Goal: Task Accomplishment & Management: Use online tool/utility

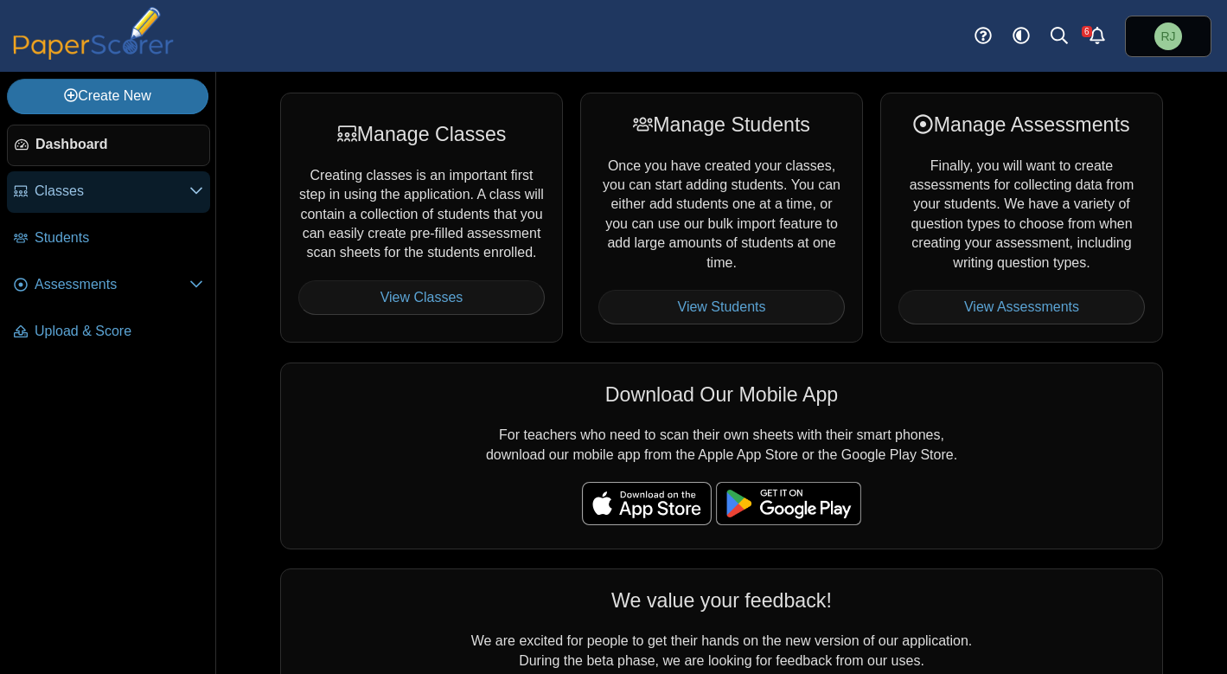
click at [72, 197] on span "Classes" at bounding box center [112, 191] width 155 height 19
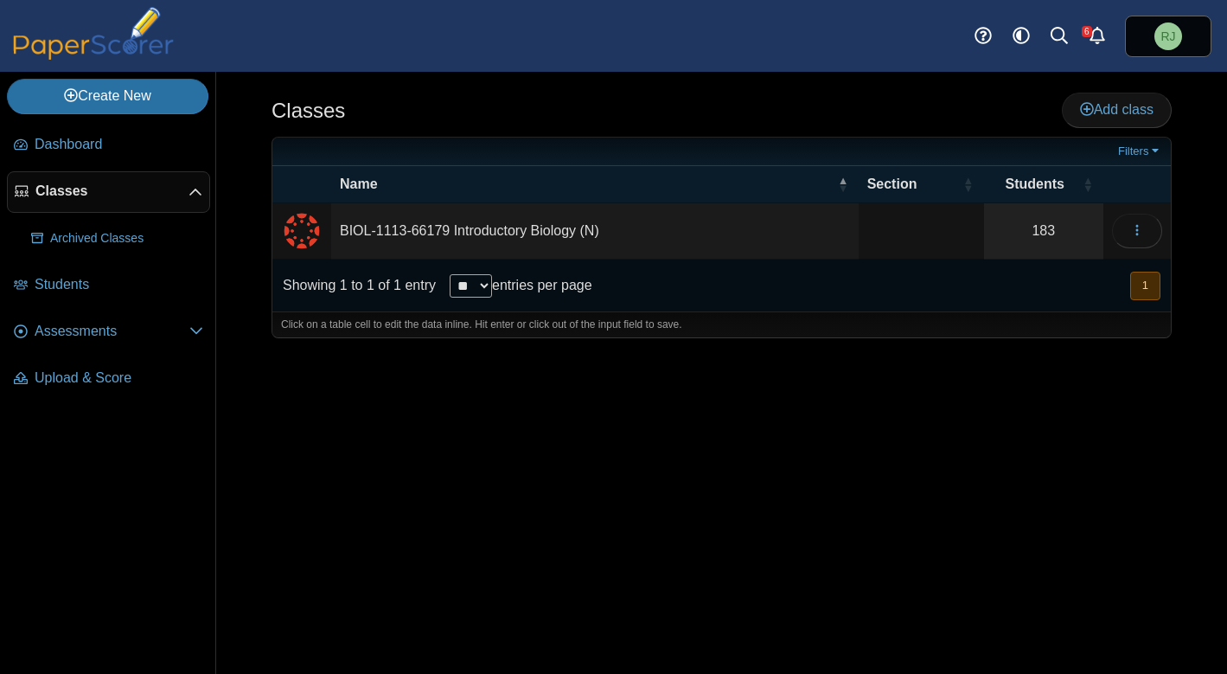
click at [485, 236] on td "BIOL-1113-66179 Introductory Biology (N)" at bounding box center [594, 231] width 527 height 56
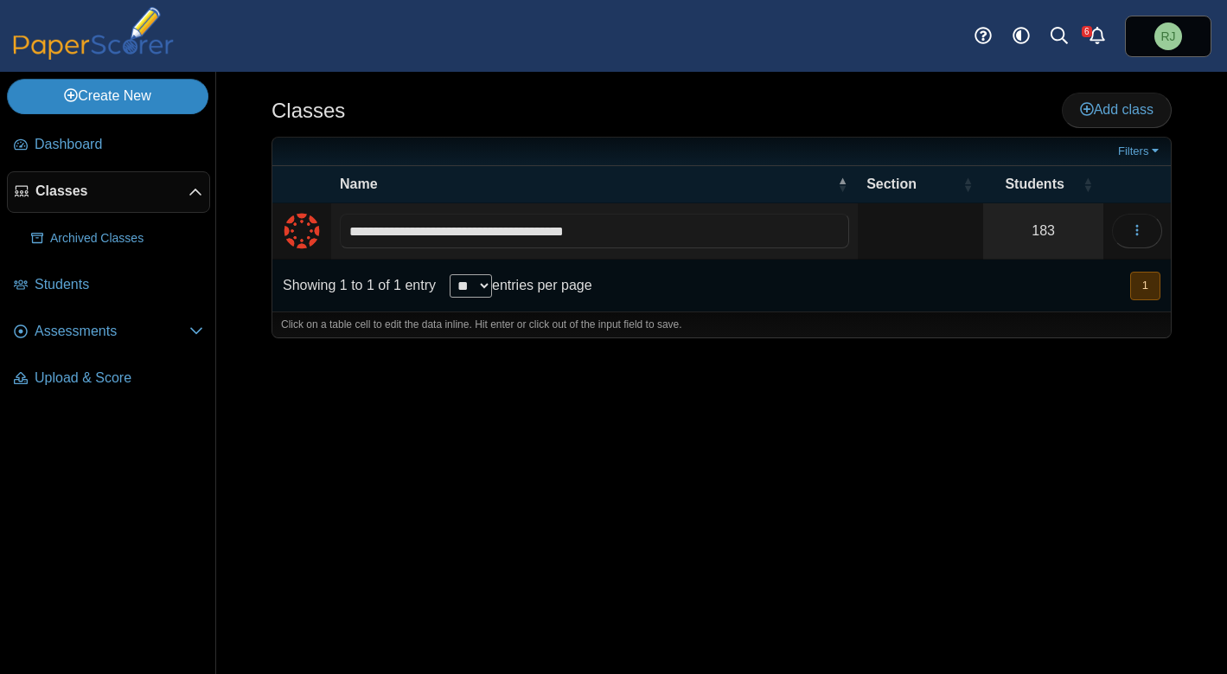
click at [144, 94] on link "Create New" at bounding box center [107, 96] width 201 height 35
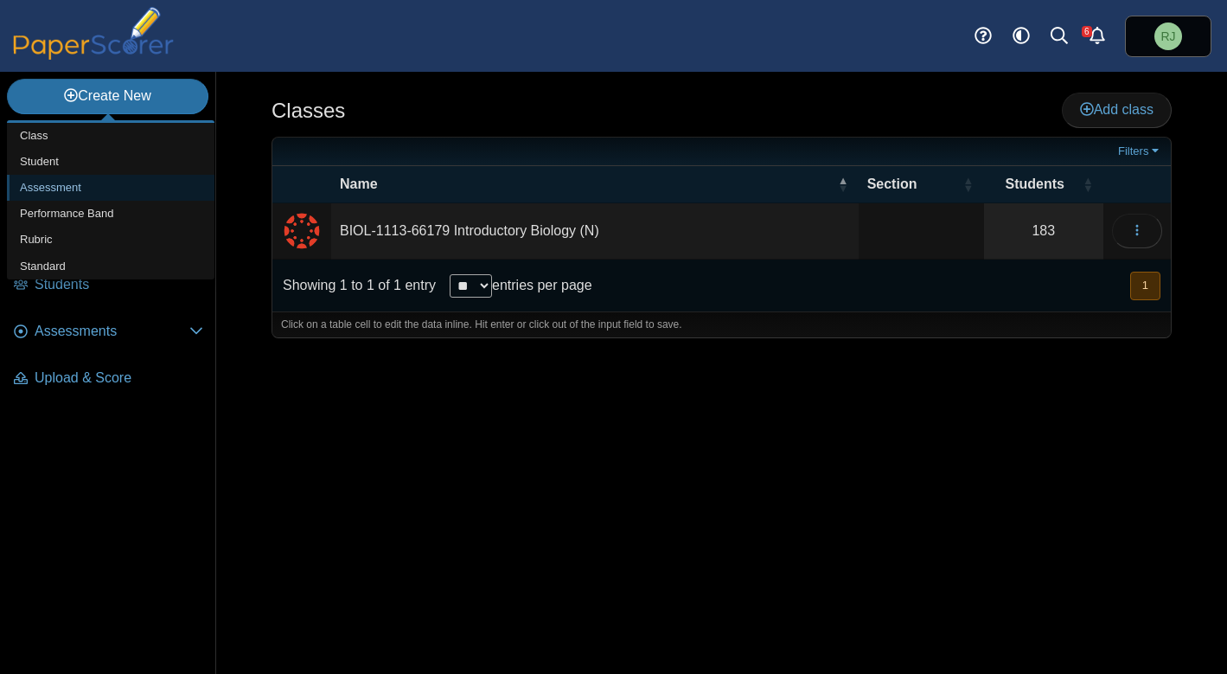
click at [87, 187] on link "Assessment" at bounding box center [111, 188] width 208 height 26
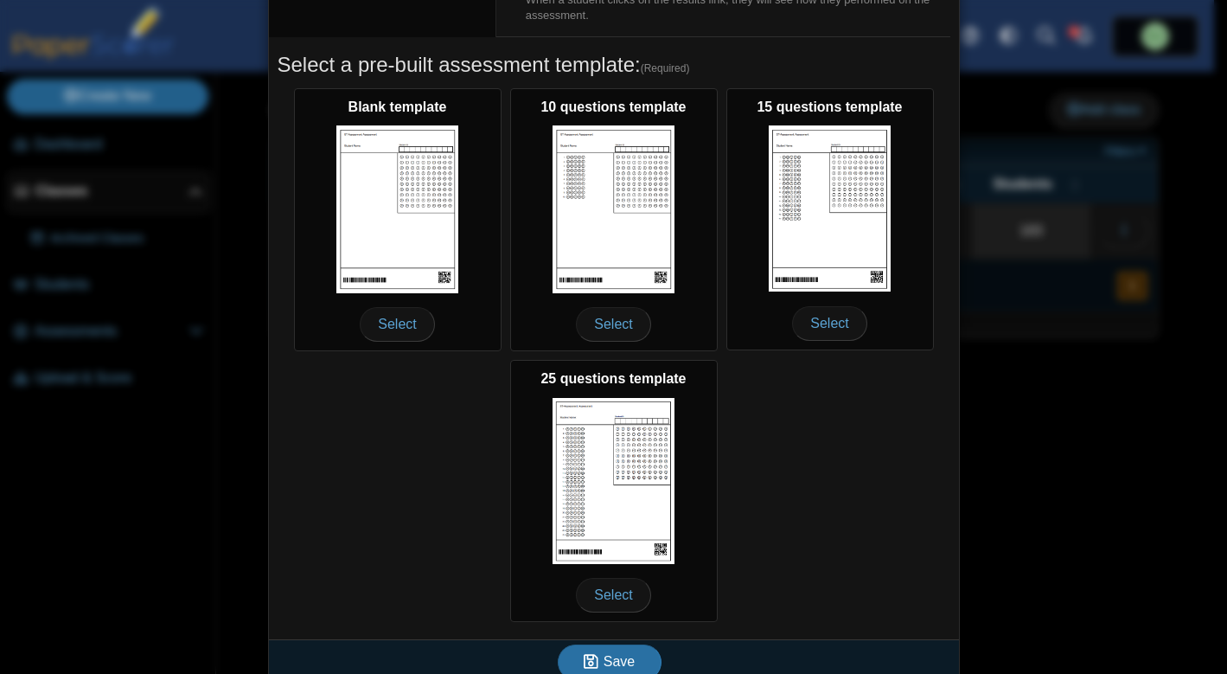
scroll to position [265, 0]
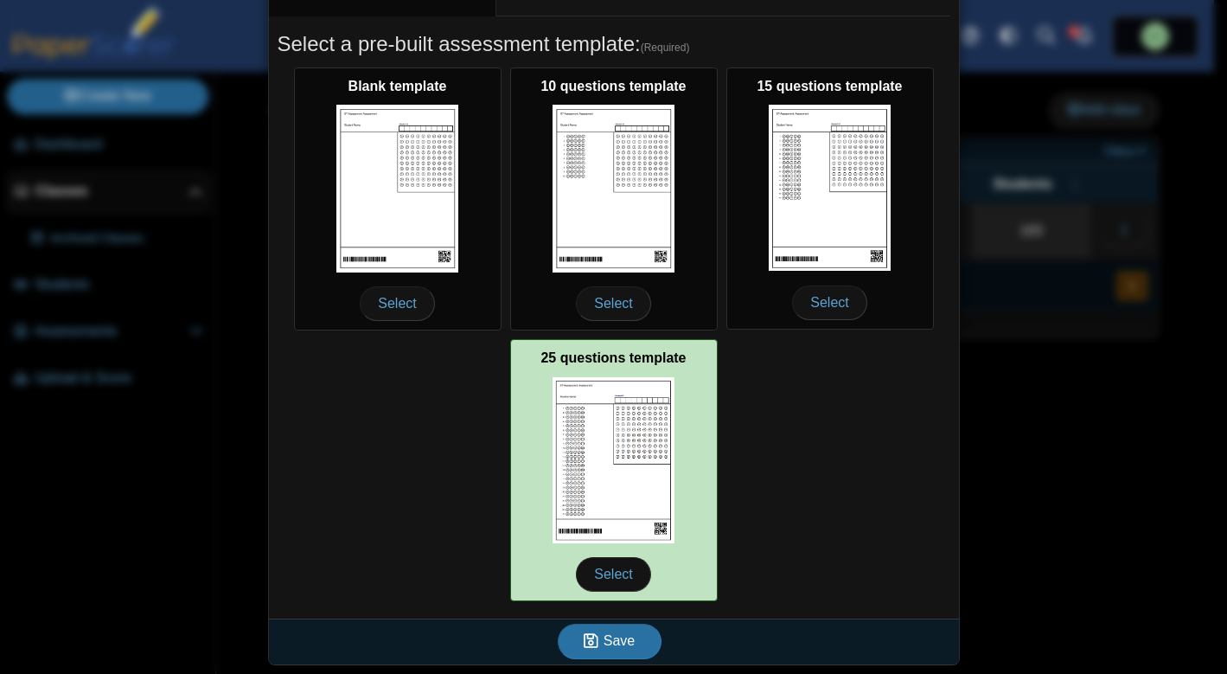
click at [612, 465] on img at bounding box center [613, 460] width 123 height 166
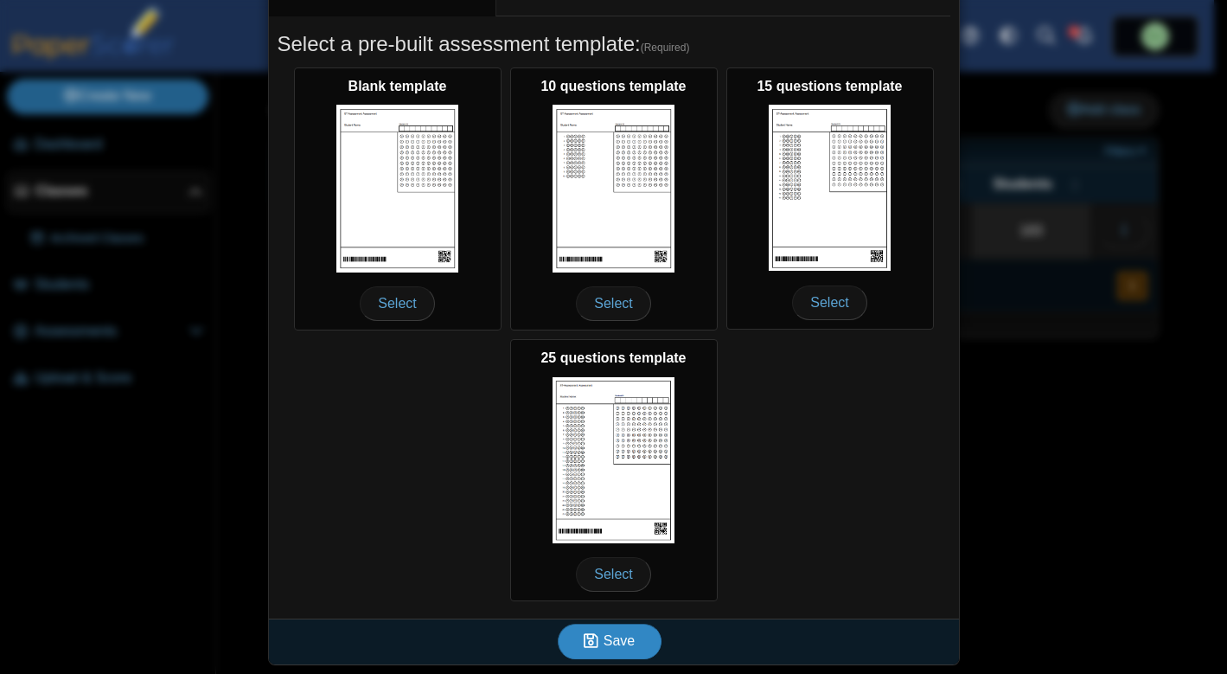
click at [616, 639] on span "Save" at bounding box center [618, 640] width 31 height 15
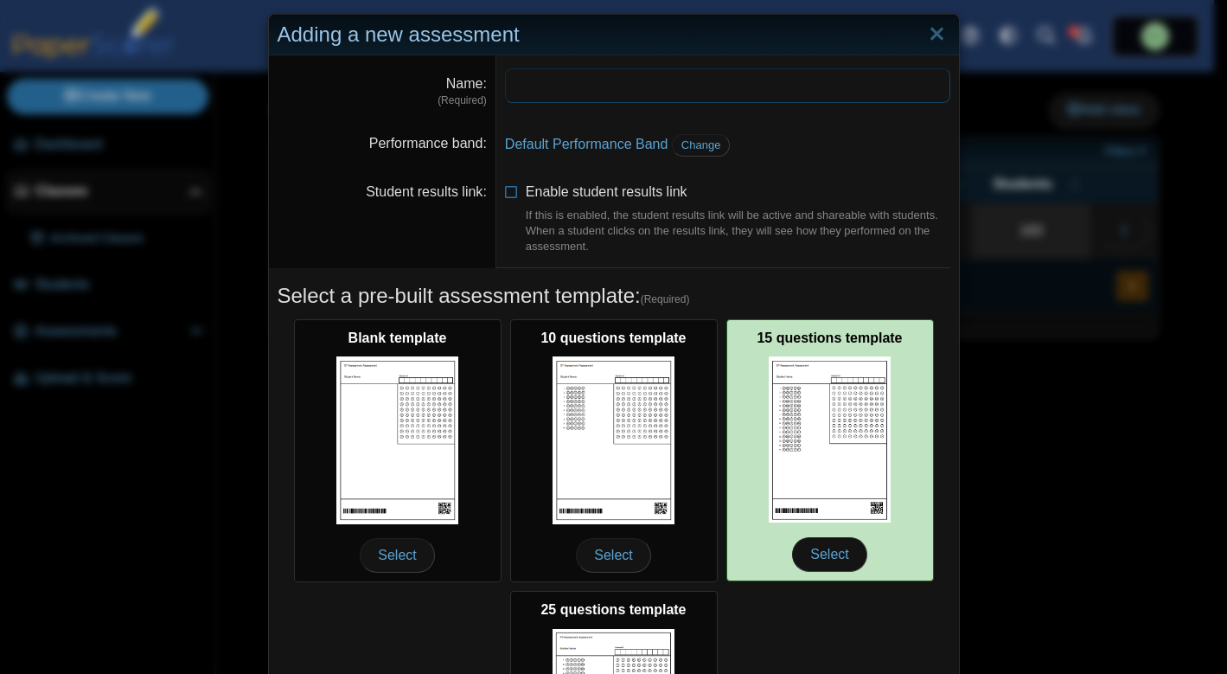
scroll to position [0, 0]
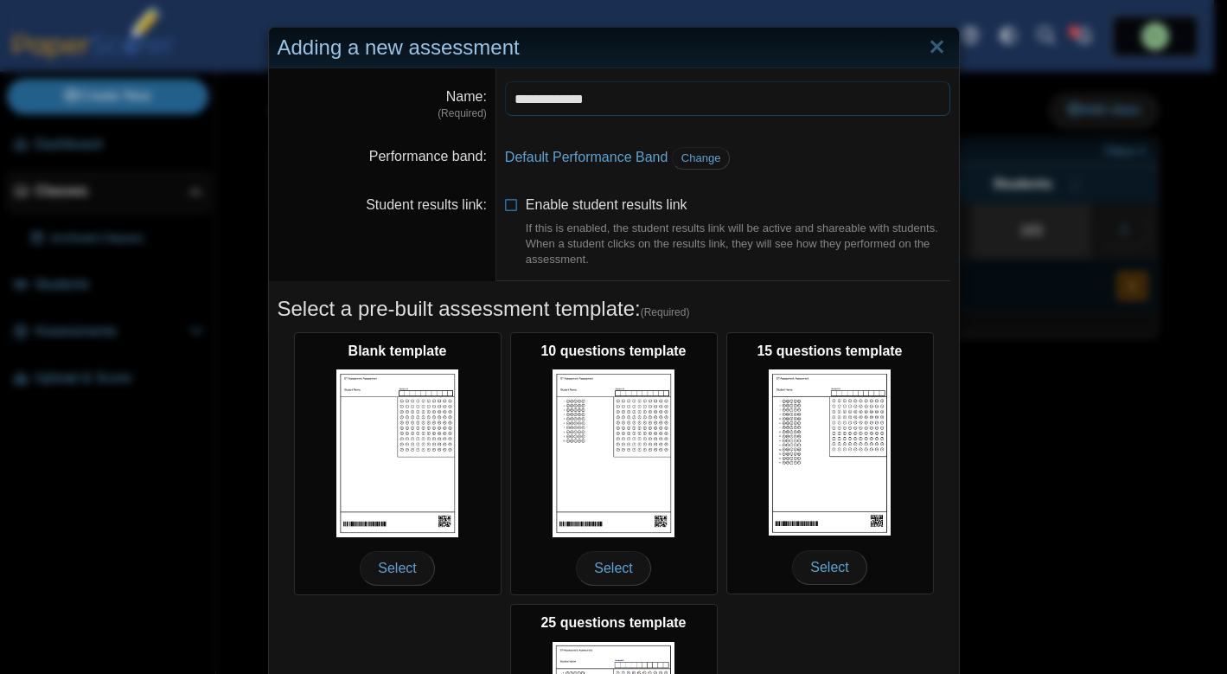
type input "**********"
click at [814, 144] on dd "Default Performance Band Change" at bounding box center [727, 158] width 463 height 48
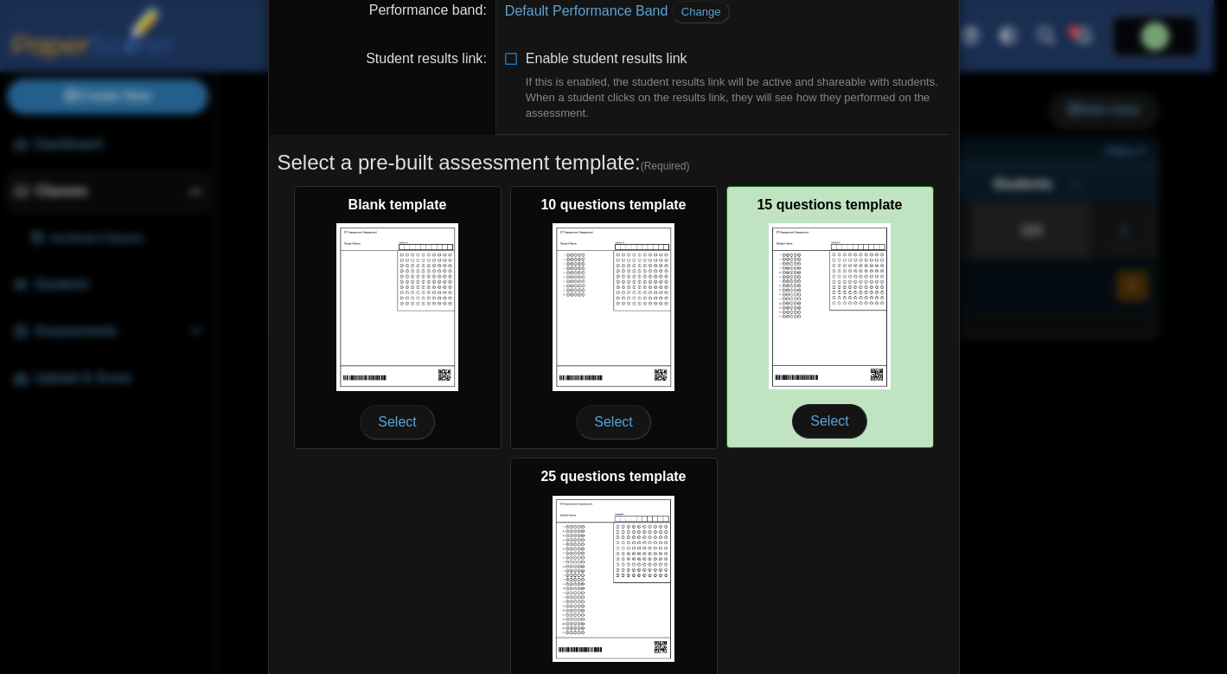
scroll to position [265, 0]
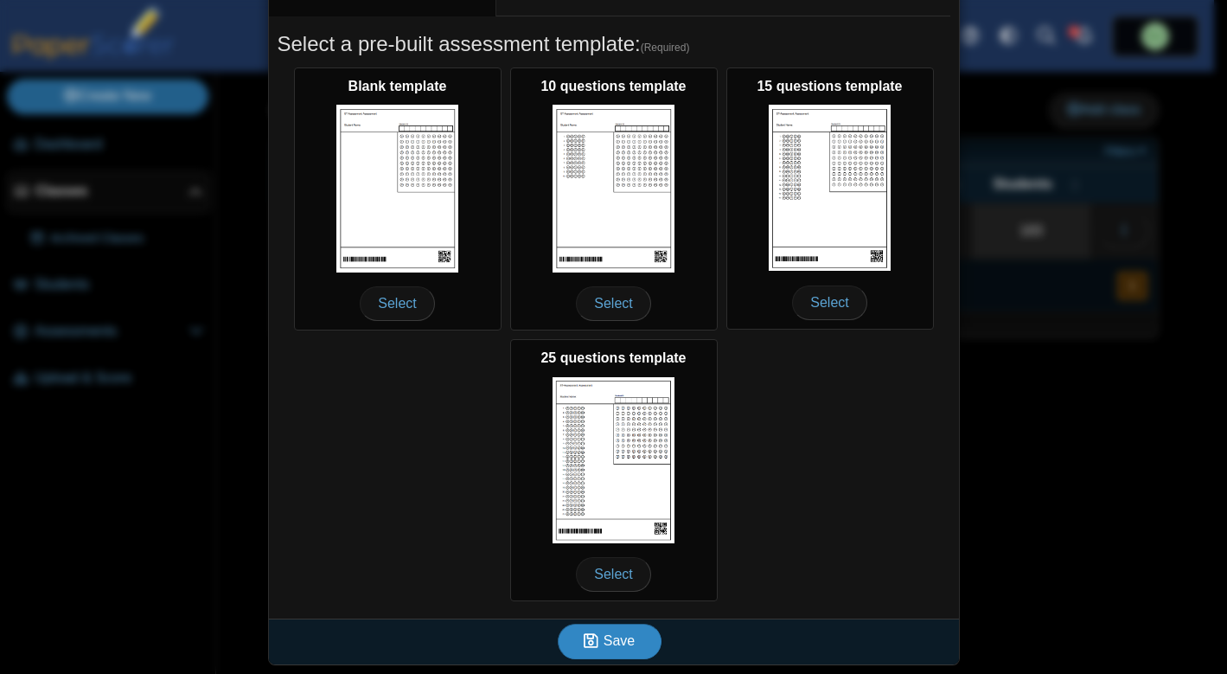
click at [586, 649] on icon "submit" at bounding box center [594, 640] width 20 height 19
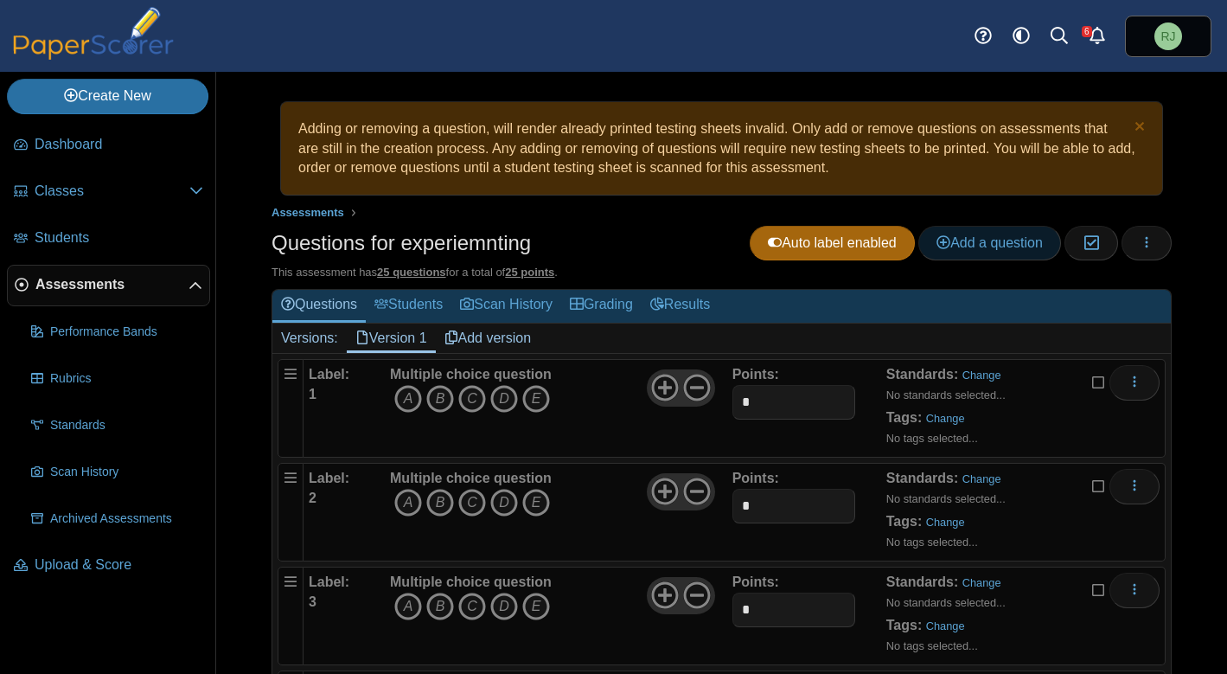
click at [955, 250] on link "Add a question" at bounding box center [989, 243] width 143 height 35
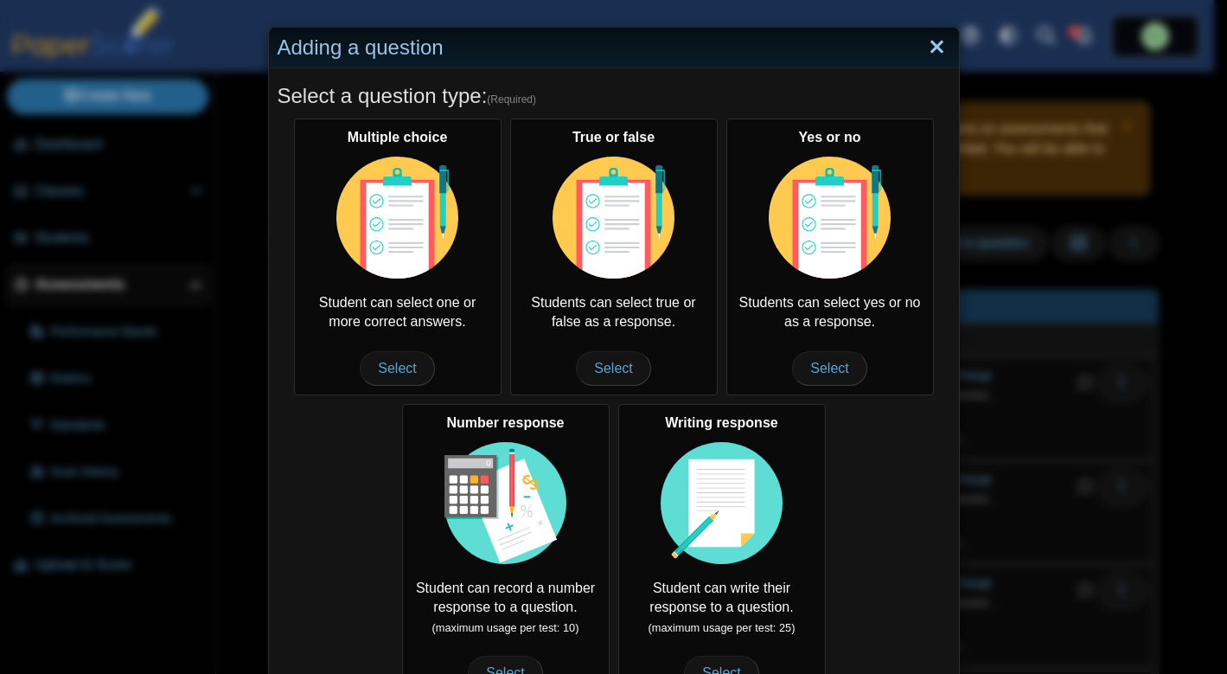
click at [936, 48] on link "Close" at bounding box center [936, 47] width 27 height 29
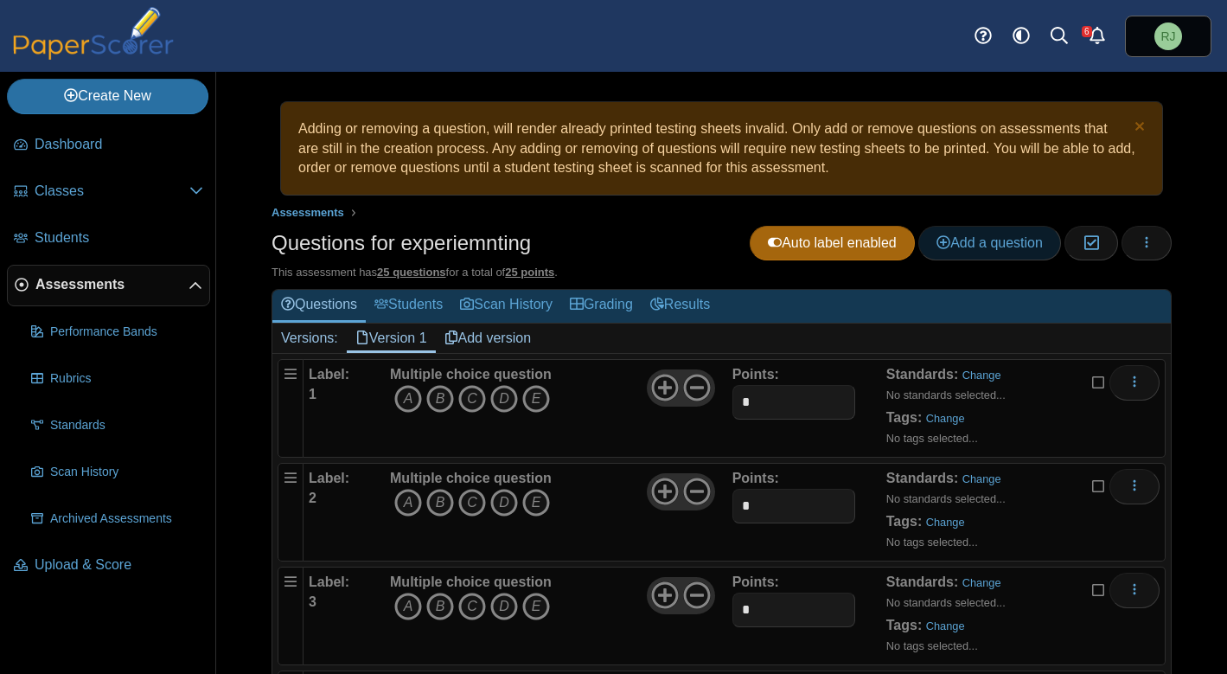
click at [958, 241] on span "Add a question" at bounding box center [989, 242] width 106 height 15
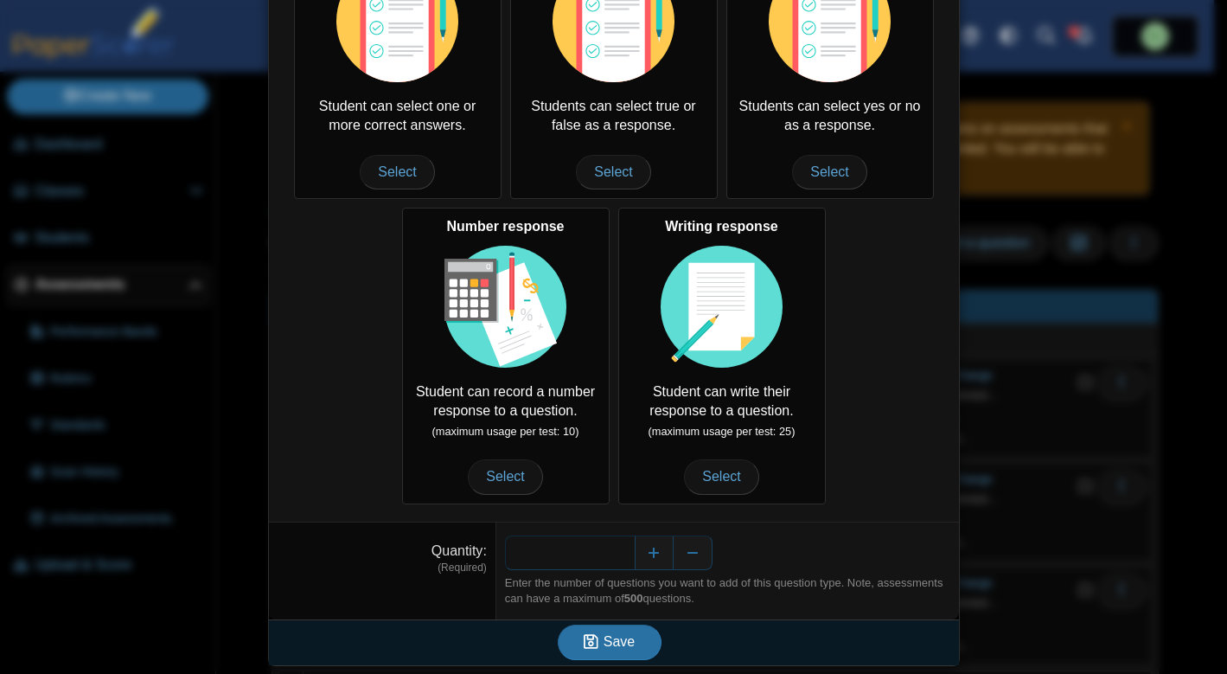
scroll to position [197, 0]
click at [648, 552] on button "Increase" at bounding box center [654, 551] width 39 height 35
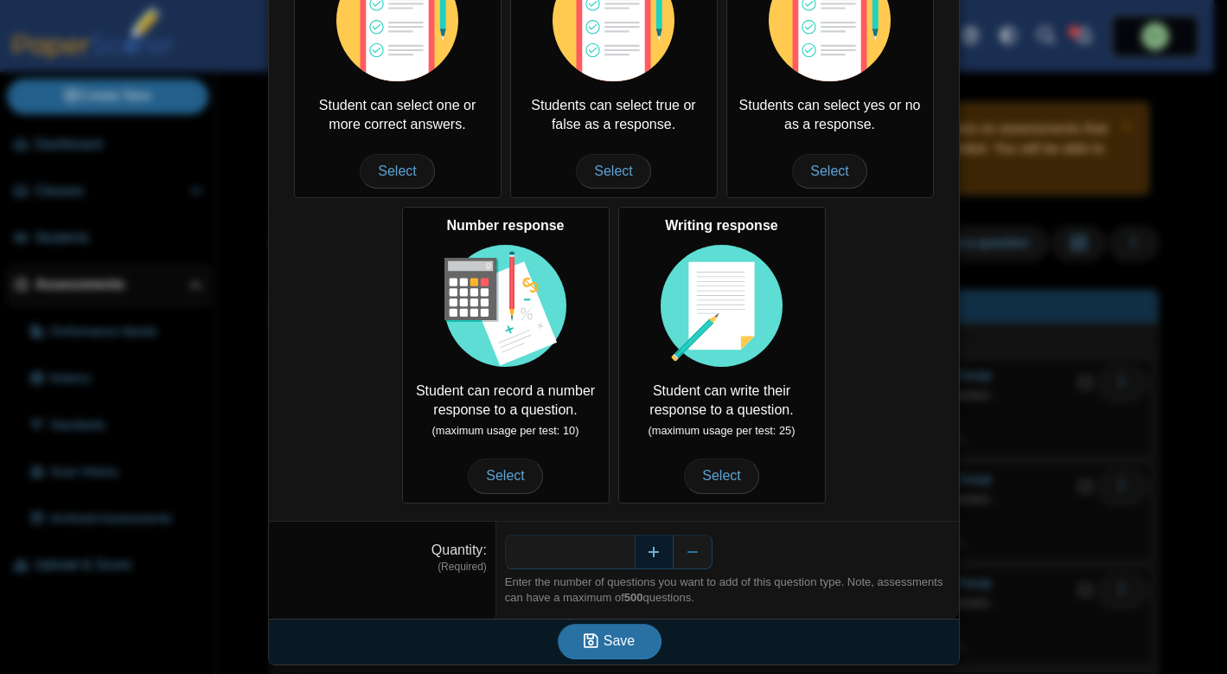
type input "*"
click at [607, 640] on span "Save" at bounding box center [618, 640] width 31 height 15
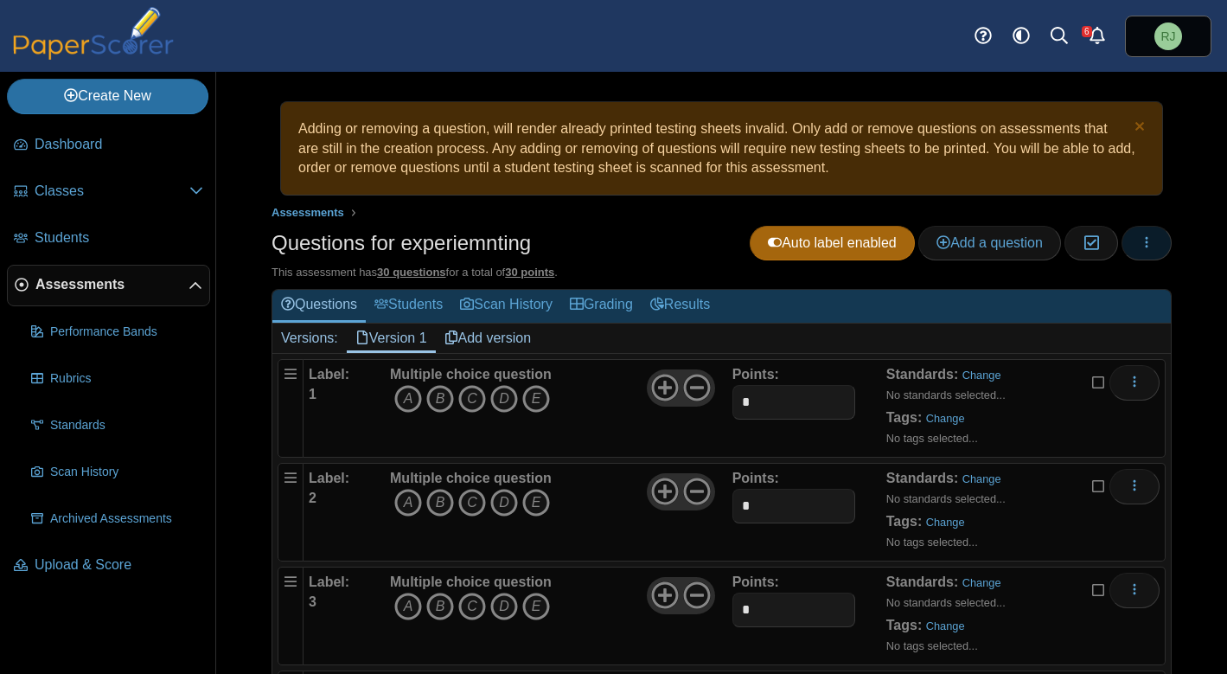
click at [1140, 244] on icon "button" at bounding box center [1147, 242] width 14 height 14
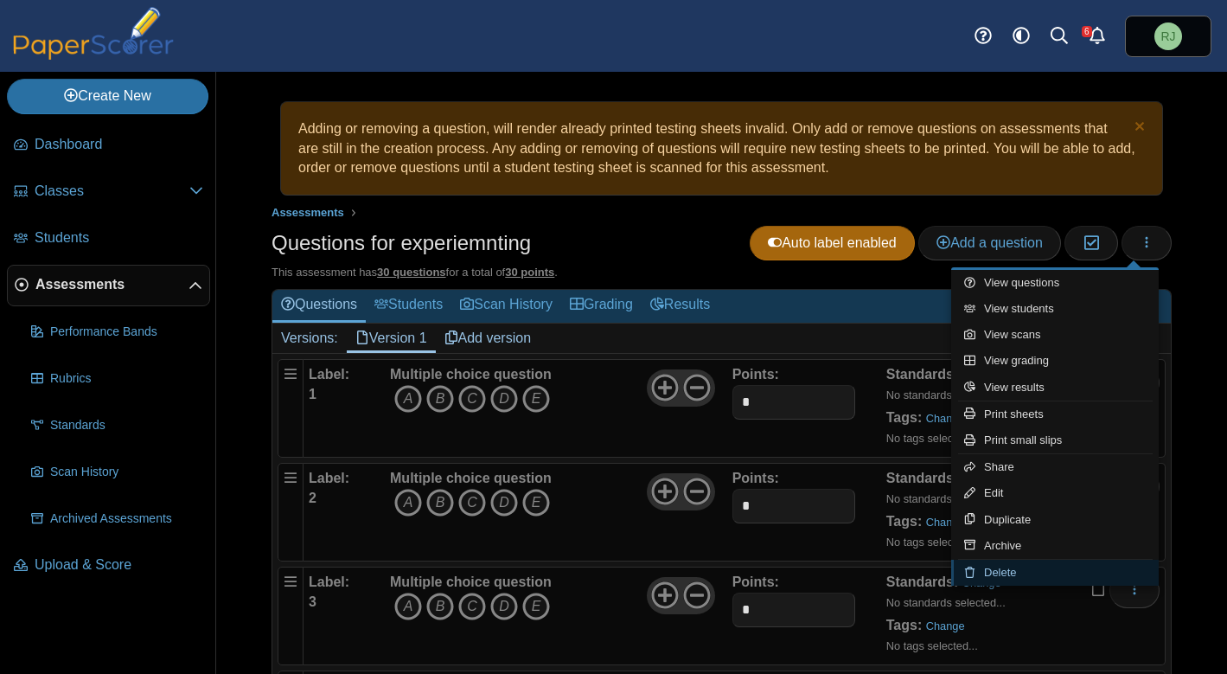
click at [1008, 570] on link "Delete" at bounding box center [1055, 572] width 208 height 26
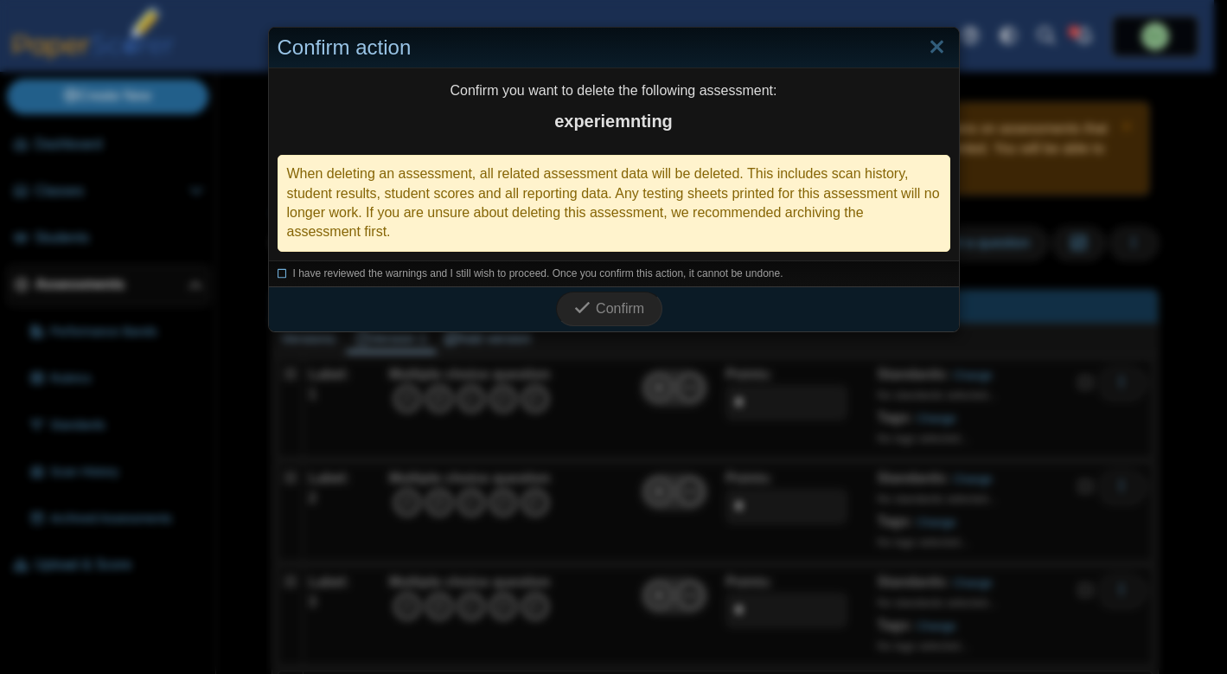
click at [278, 271] on icon at bounding box center [283, 271] width 10 height 10
click at [603, 310] on span "Confirm" at bounding box center [620, 308] width 48 height 15
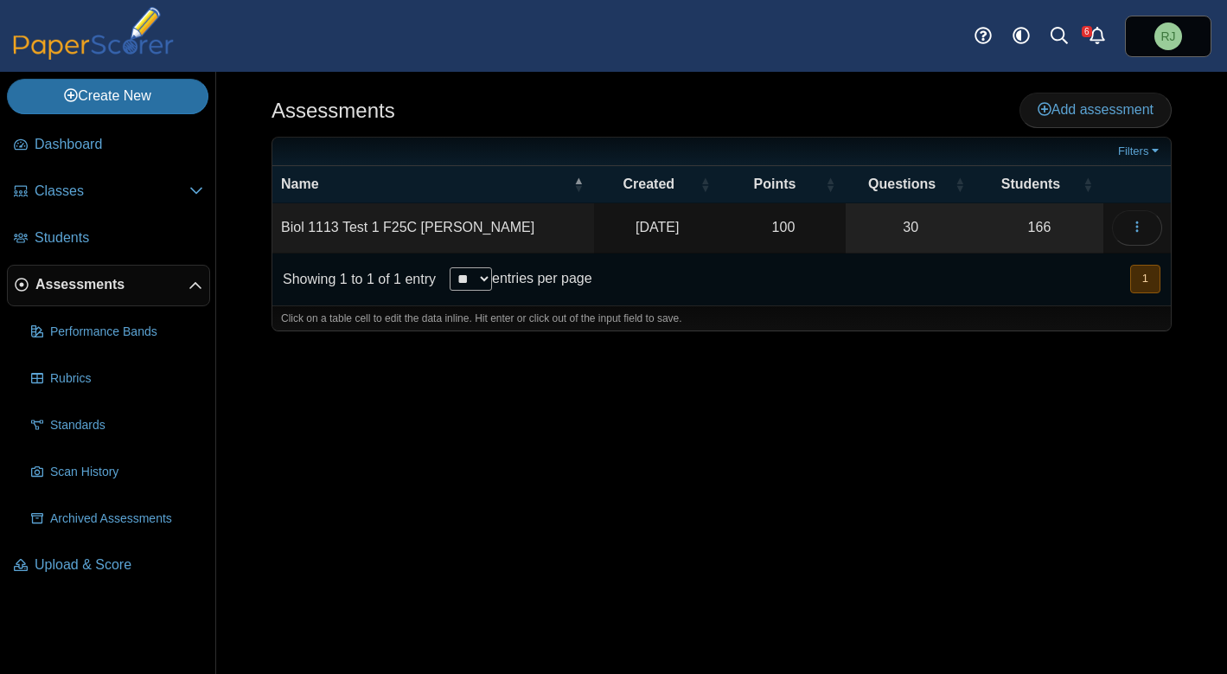
click at [1001, 462] on div "Assessments Add assessment 100" at bounding box center [721, 373] width 1011 height 602
click at [1133, 220] on icon "button" at bounding box center [1137, 227] width 14 height 14
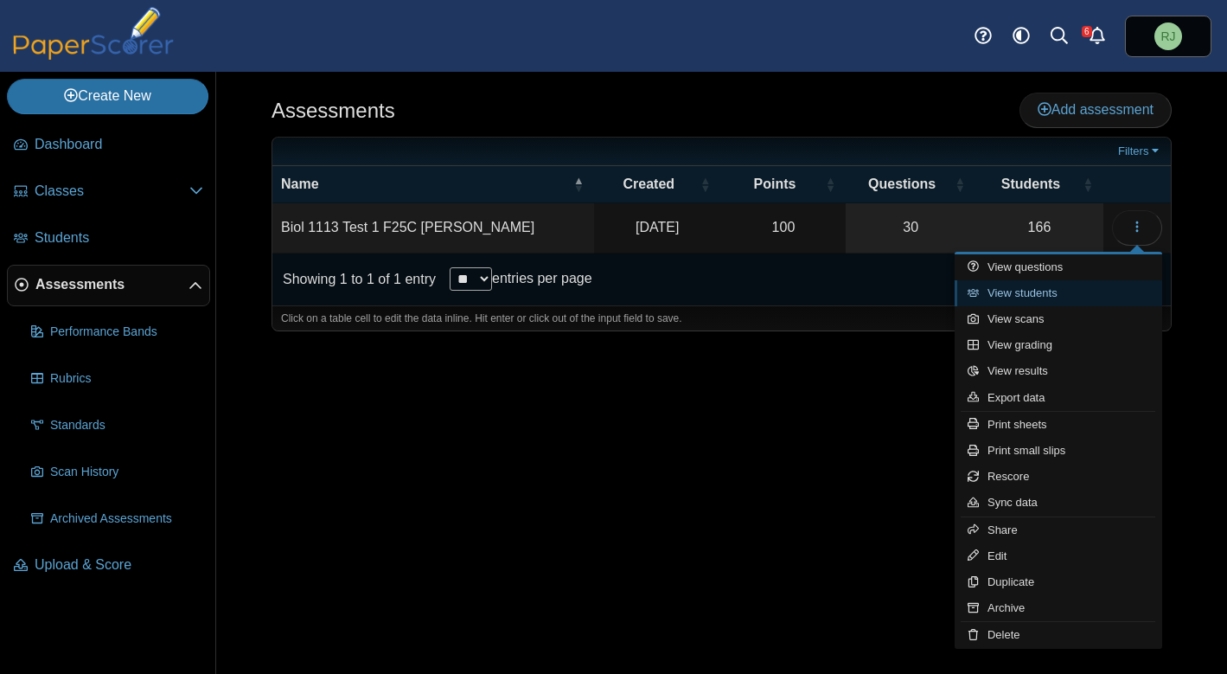
click at [1050, 295] on link "View students" at bounding box center [1059, 293] width 208 height 26
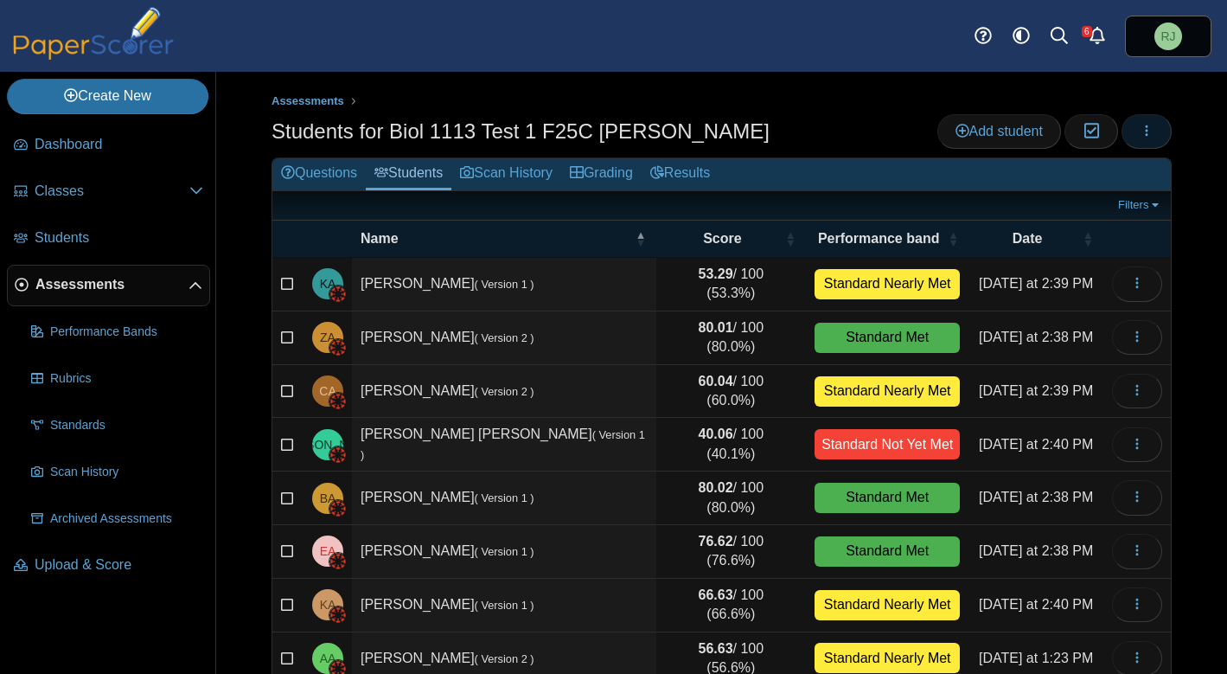
click at [1141, 125] on button "button" at bounding box center [1146, 131] width 50 height 35
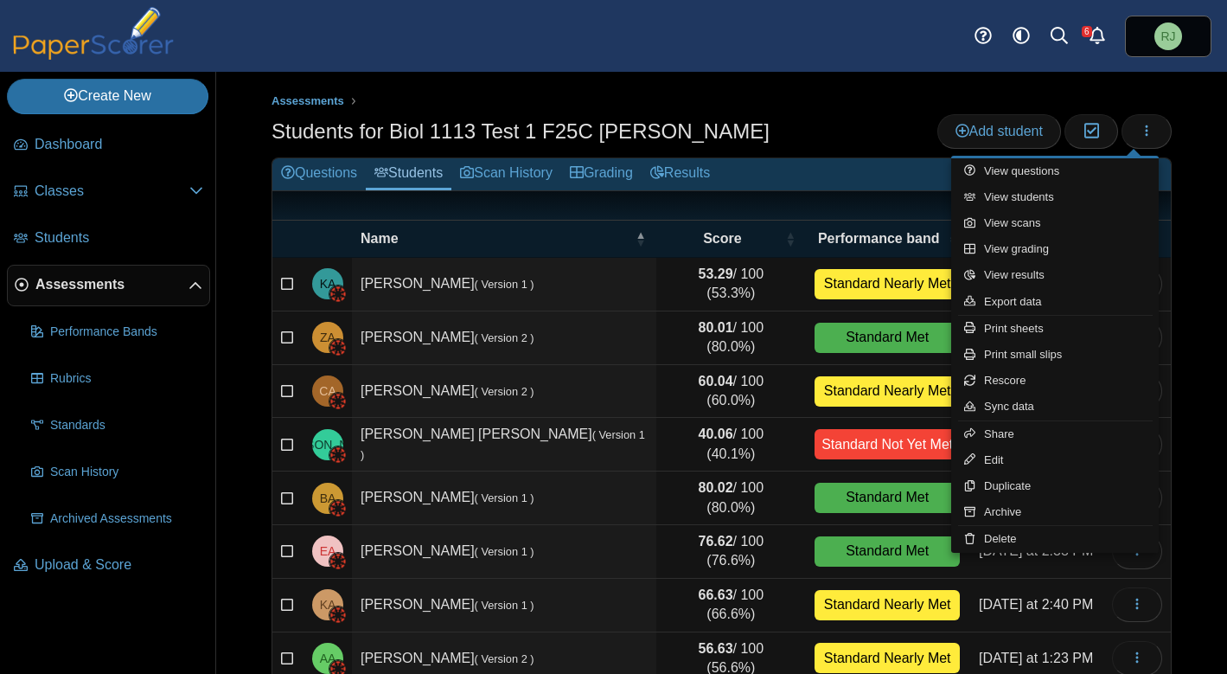
click at [803, 166] on h2 "Questions Students Scan History Grading Results" at bounding box center [721, 174] width 898 height 33
